Goal: Check status: Check status

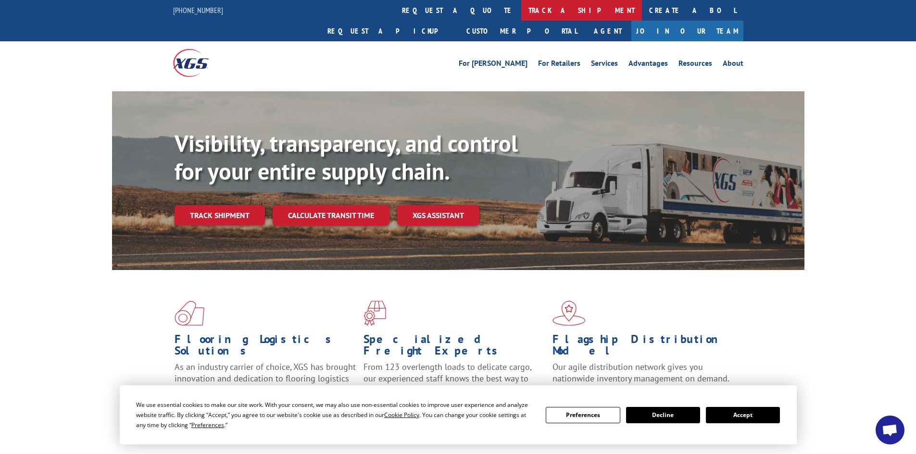
click at [521, 11] on link "track a shipment" at bounding box center [581, 10] width 121 height 21
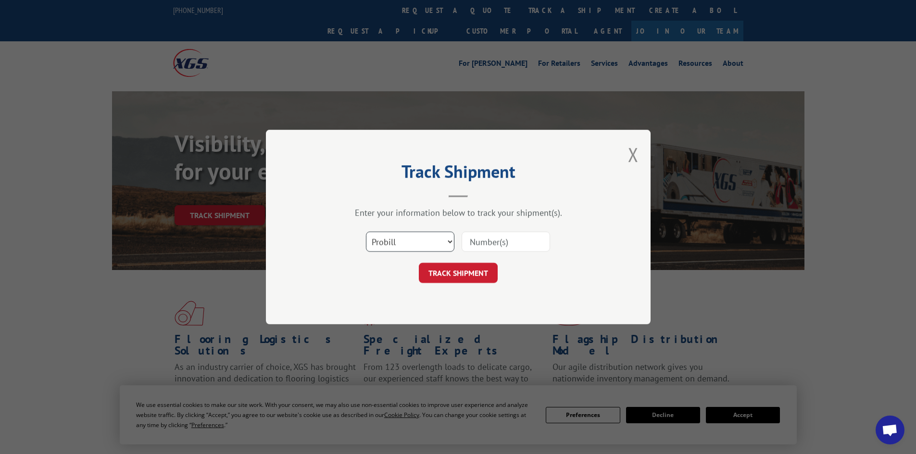
click at [432, 244] on select "Select category... Probill BOL PO" at bounding box center [410, 242] width 88 height 20
select select "bol"
click at [366, 232] on select "Select category... Probill BOL PO" at bounding box center [410, 242] width 88 height 20
click at [490, 246] on input at bounding box center [505, 242] width 88 height 20
paste input "54393212"
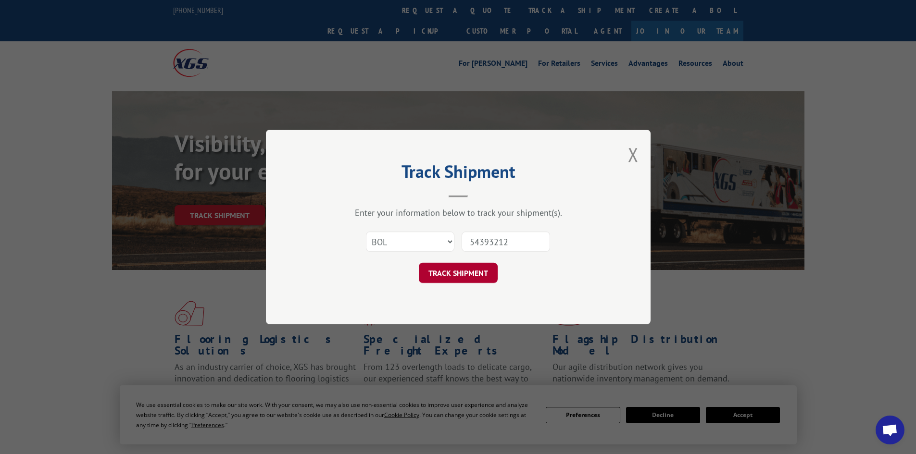
type input "54393212"
click at [464, 273] on button "TRACK SHIPMENT" at bounding box center [458, 273] width 79 height 20
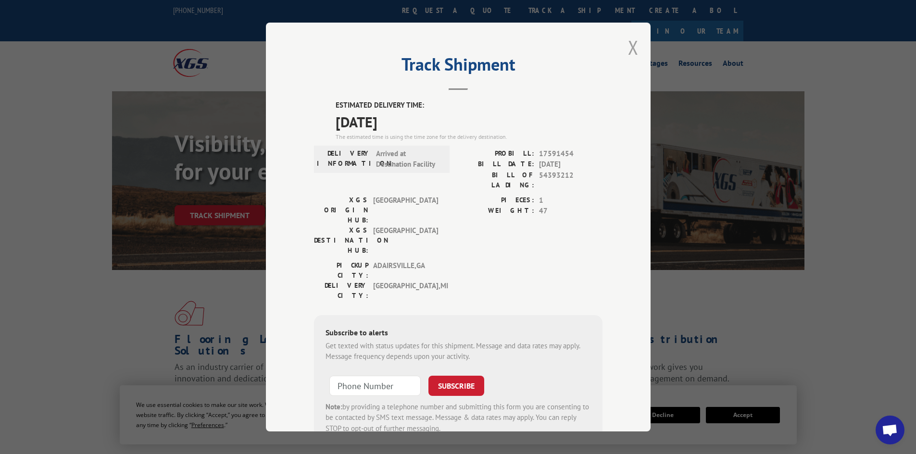
click at [628, 47] on button "Close modal" at bounding box center [633, 47] width 11 height 25
